Goal: Transaction & Acquisition: Obtain resource

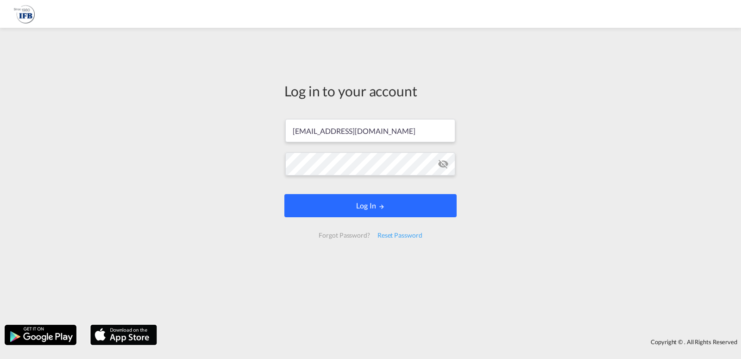
click at [421, 208] on button "Log In" at bounding box center [370, 205] width 172 height 23
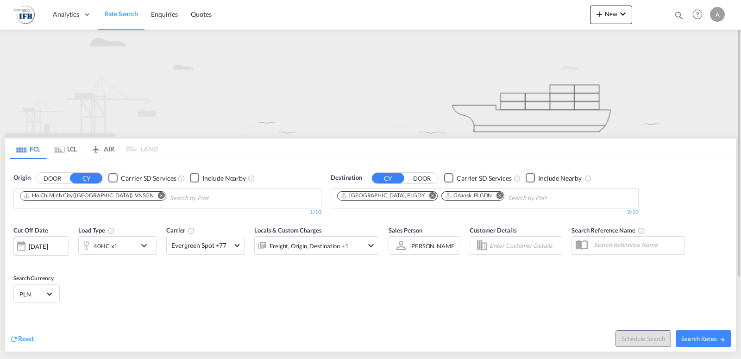
click at [152, 194] on button "Remove" at bounding box center [159, 196] width 14 height 9
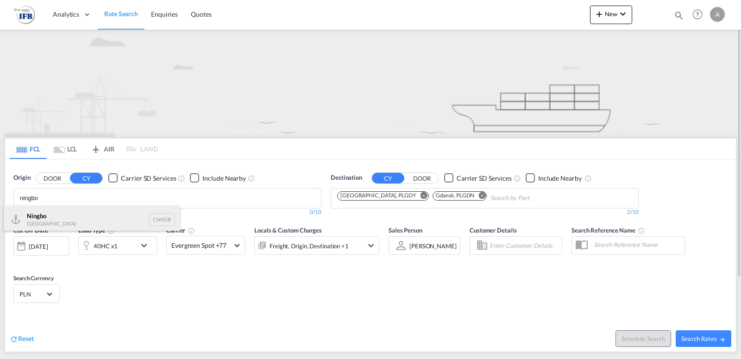
type input "ningbo"
click at [103, 213] on div "Ningbo China CNNGB" at bounding box center [92, 220] width 176 height 28
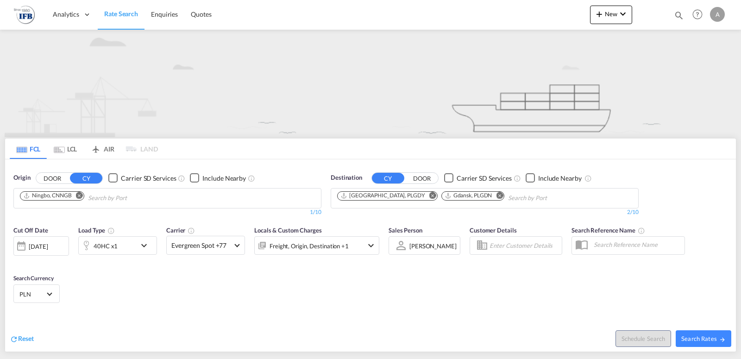
click at [429, 195] on md-icon "Remove" at bounding box center [432, 195] width 7 height 7
click at [396, 195] on md-icon "Remove" at bounding box center [395, 195] width 7 height 7
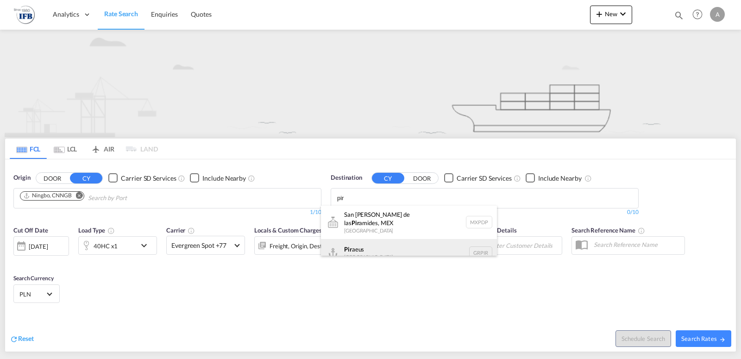
type input "pir"
click at [388, 243] on div "Pir aeus [GEOGRAPHIC_DATA] GRPIR" at bounding box center [409, 253] width 176 height 28
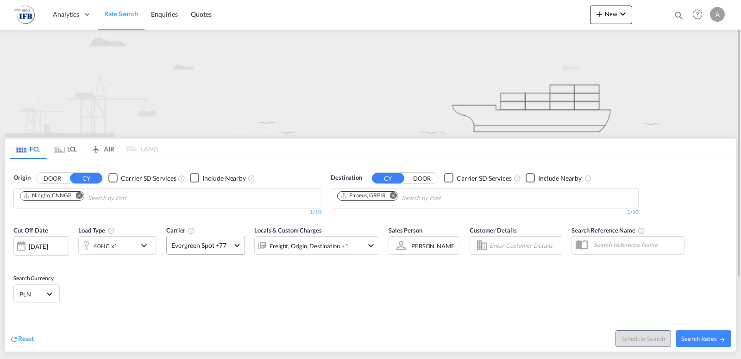
click at [234, 246] on md-select-value "Evergreen Spot +77" at bounding box center [206, 245] width 78 height 18
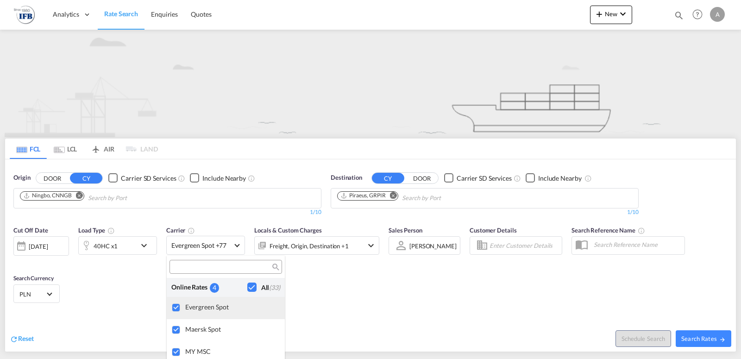
click at [178, 308] on div at bounding box center [176, 307] width 9 height 9
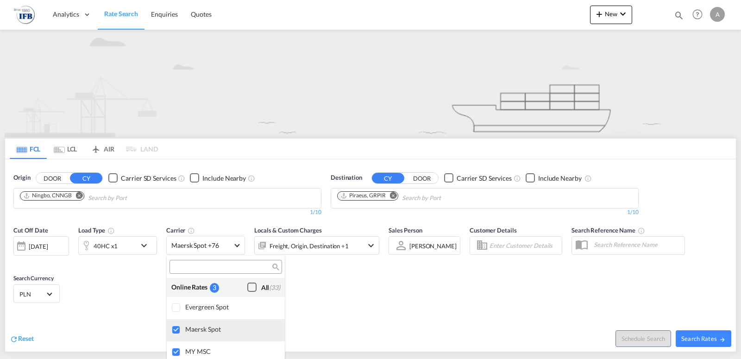
click at [176, 330] on div at bounding box center [176, 329] width 9 height 9
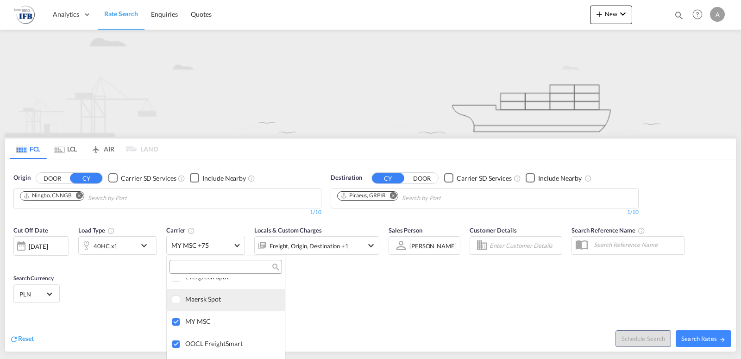
scroll to position [47, 0]
click at [180, 310] on div at bounding box center [176, 304] width 9 height 9
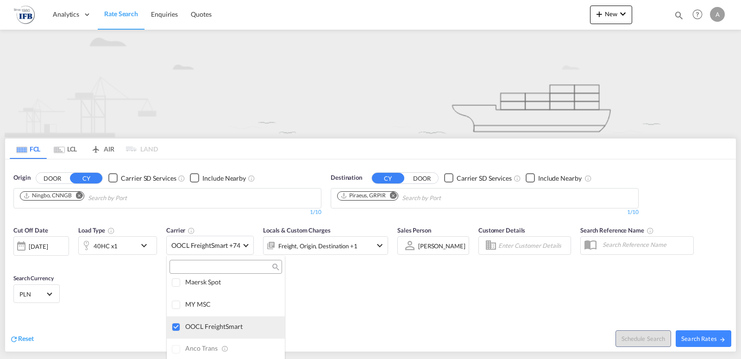
click at [174, 325] on div at bounding box center [176, 327] width 9 height 9
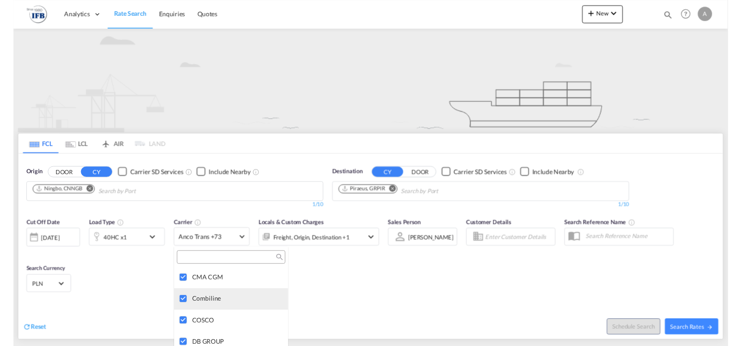
scroll to position [1039, 0]
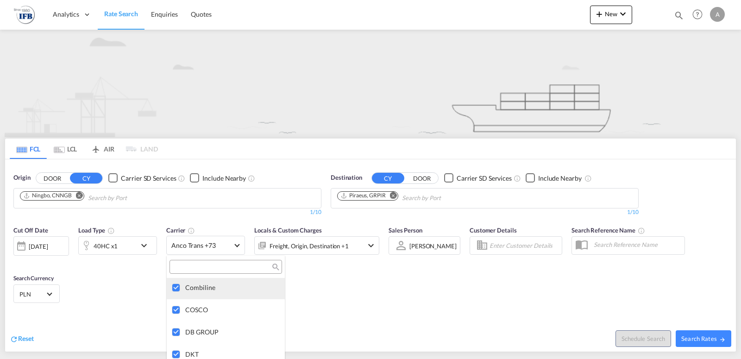
click at [177, 289] on div at bounding box center [176, 287] width 9 height 9
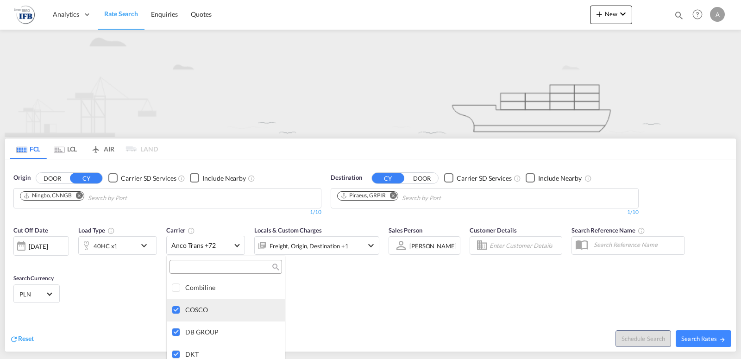
click at [177, 314] on div at bounding box center [176, 310] width 9 height 9
click at [715, 341] on md-backdrop at bounding box center [370, 179] width 741 height 359
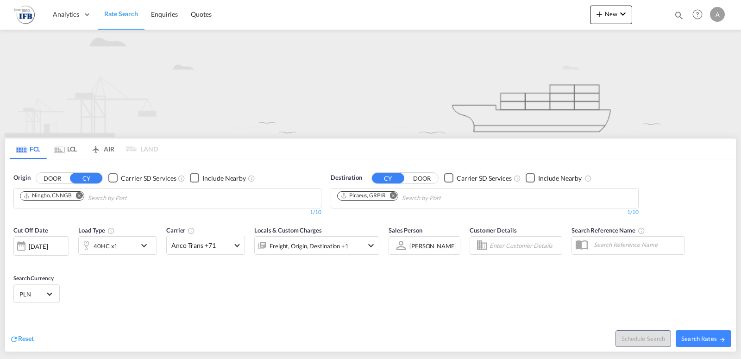
click at [715, 341] on span "Search Rates" at bounding box center [703, 338] width 44 height 7
type input "CNNGB to GRPIR / [DATE]"
